Goal: Task Accomplishment & Management: Use online tool/utility

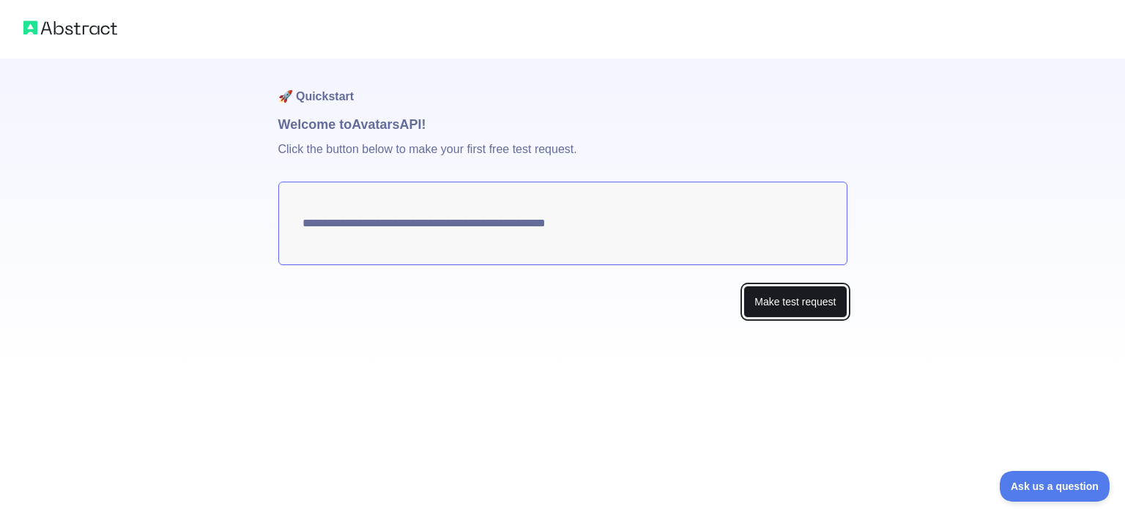
click at [761, 299] on button "Make test request" at bounding box center [794, 302] width 103 height 33
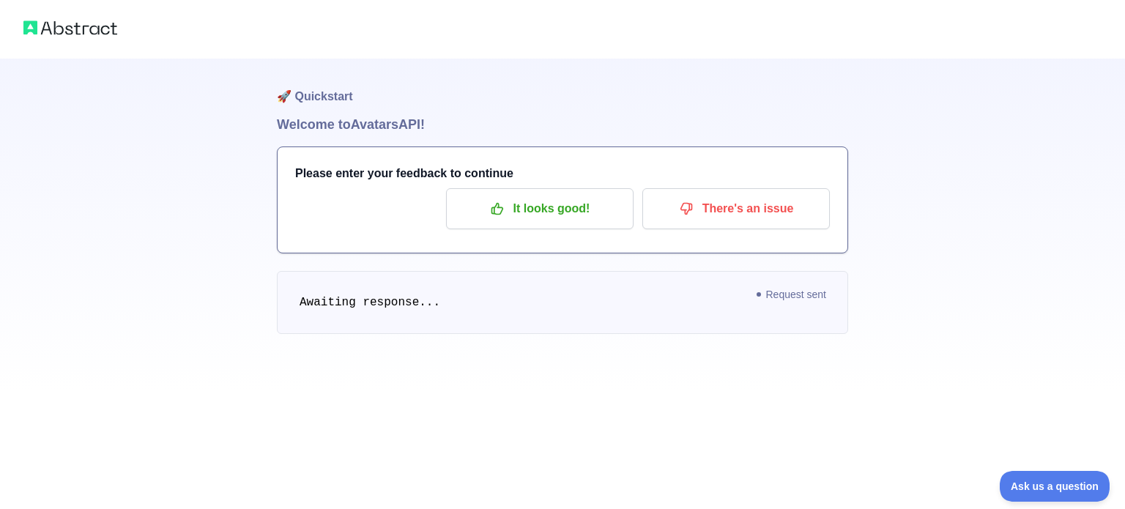
click at [472, 306] on pre "Awaiting response..." at bounding box center [562, 302] width 571 height 63
click at [536, 205] on p "It looks good!" at bounding box center [539, 208] width 165 height 25
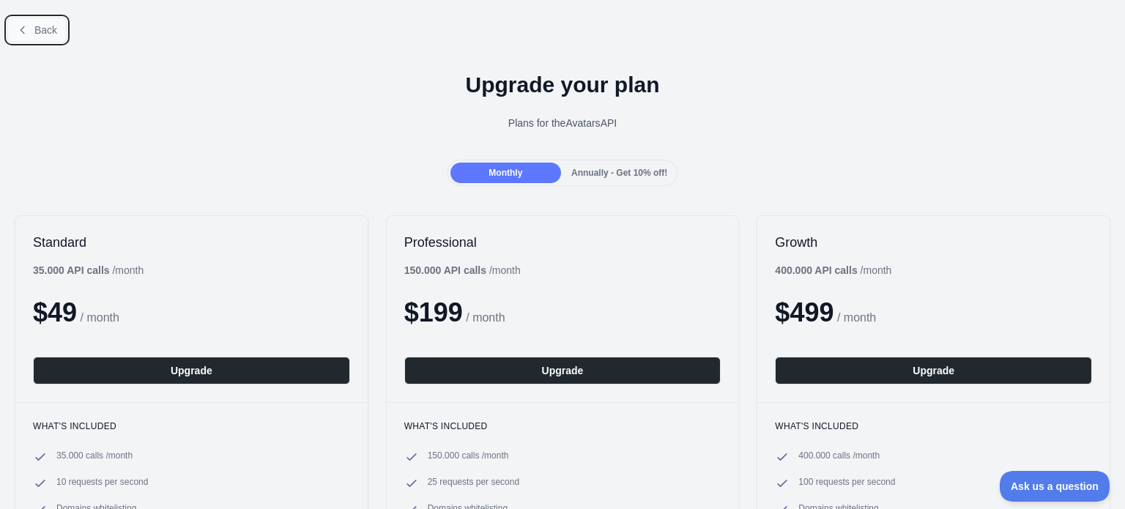
click at [32, 25] on button "Back" at bounding box center [36, 30] width 59 height 25
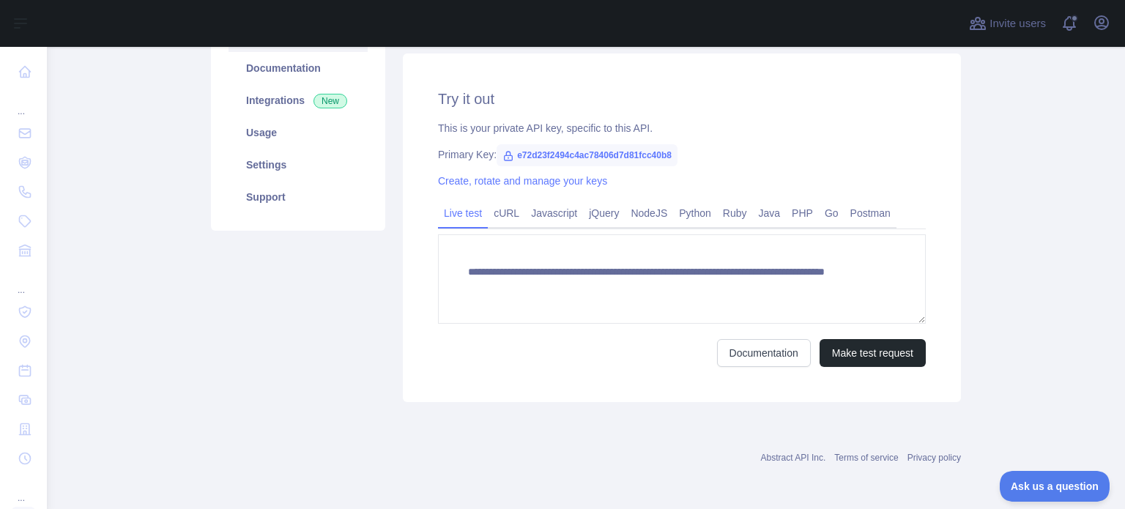
scroll to position [112, 0]
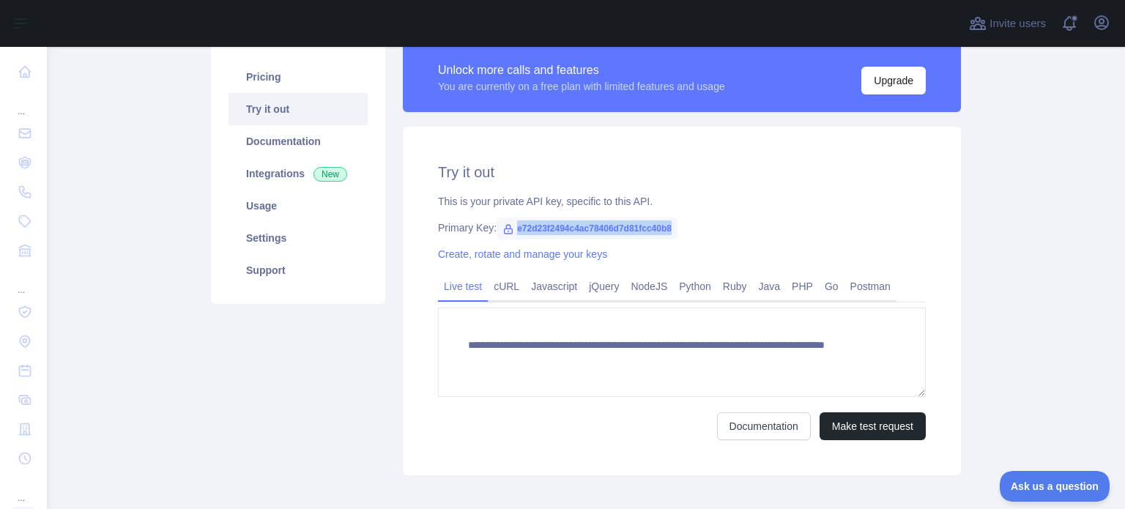
drag, startPoint x: 674, startPoint y: 230, endPoint x: 502, endPoint y: 233, distance: 172.8
click at [502, 233] on div "Primary Key: e72d23f2494c4ac78406d7d81fcc40b8" at bounding box center [682, 227] width 488 height 15
copy span "e72d23f2494c4ac78406d7d81fcc40b8"
click at [728, 153] on div "**********" at bounding box center [682, 301] width 558 height 349
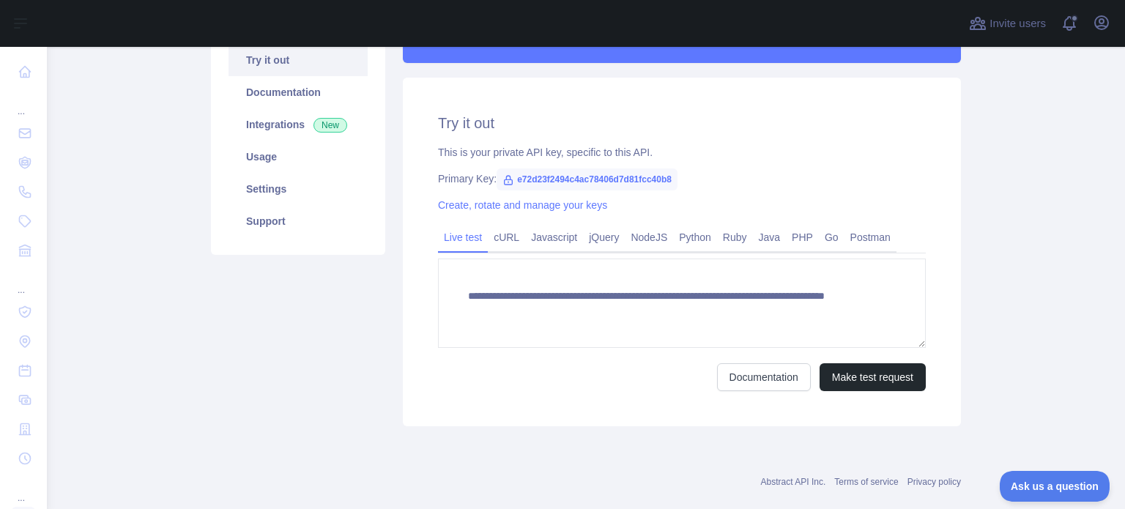
scroll to position [185, 0]
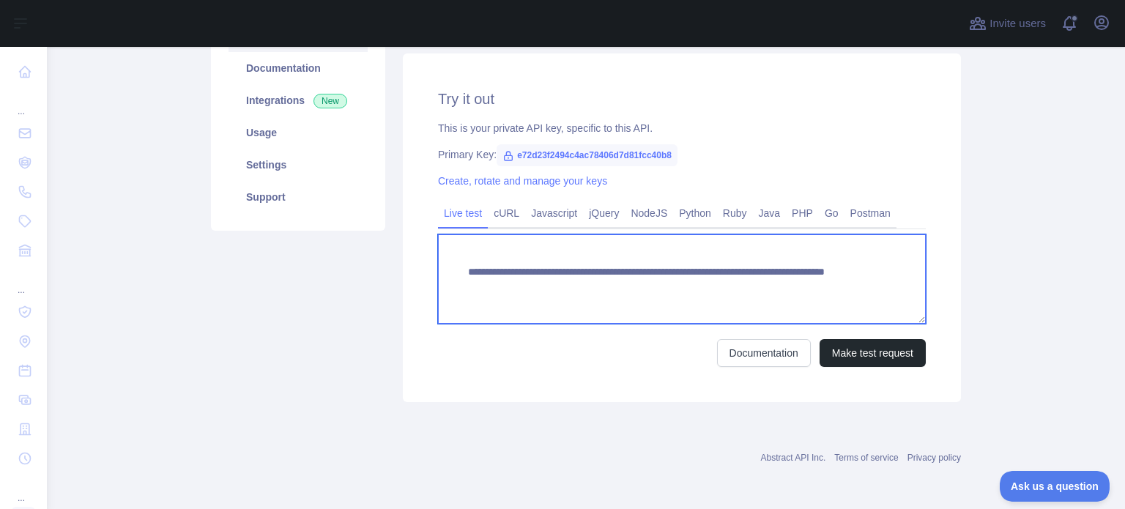
drag, startPoint x: 780, startPoint y: 286, endPoint x: 716, endPoint y: 290, distance: 63.8
click at [716, 290] on textarea "**********" at bounding box center [682, 278] width 488 height 89
